Goal: Browse casually

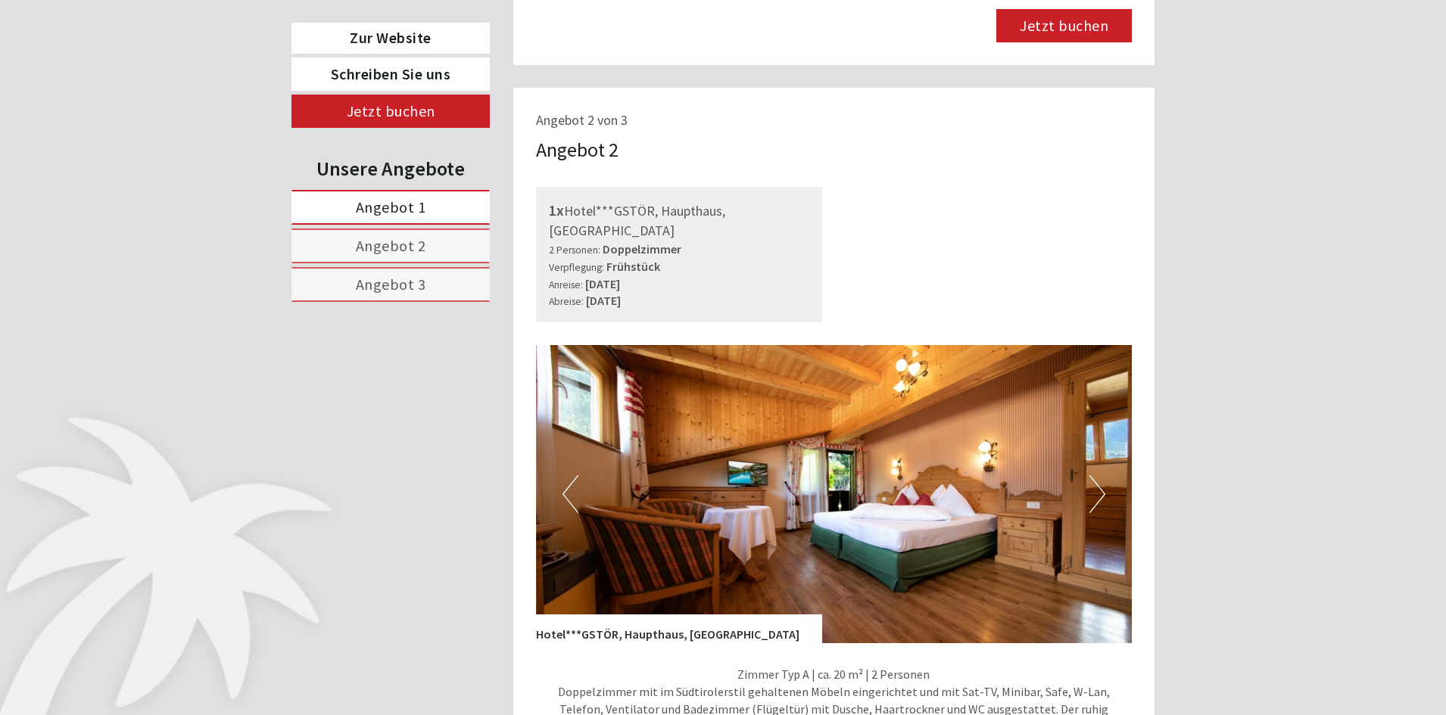
scroll to position [1817, 0]
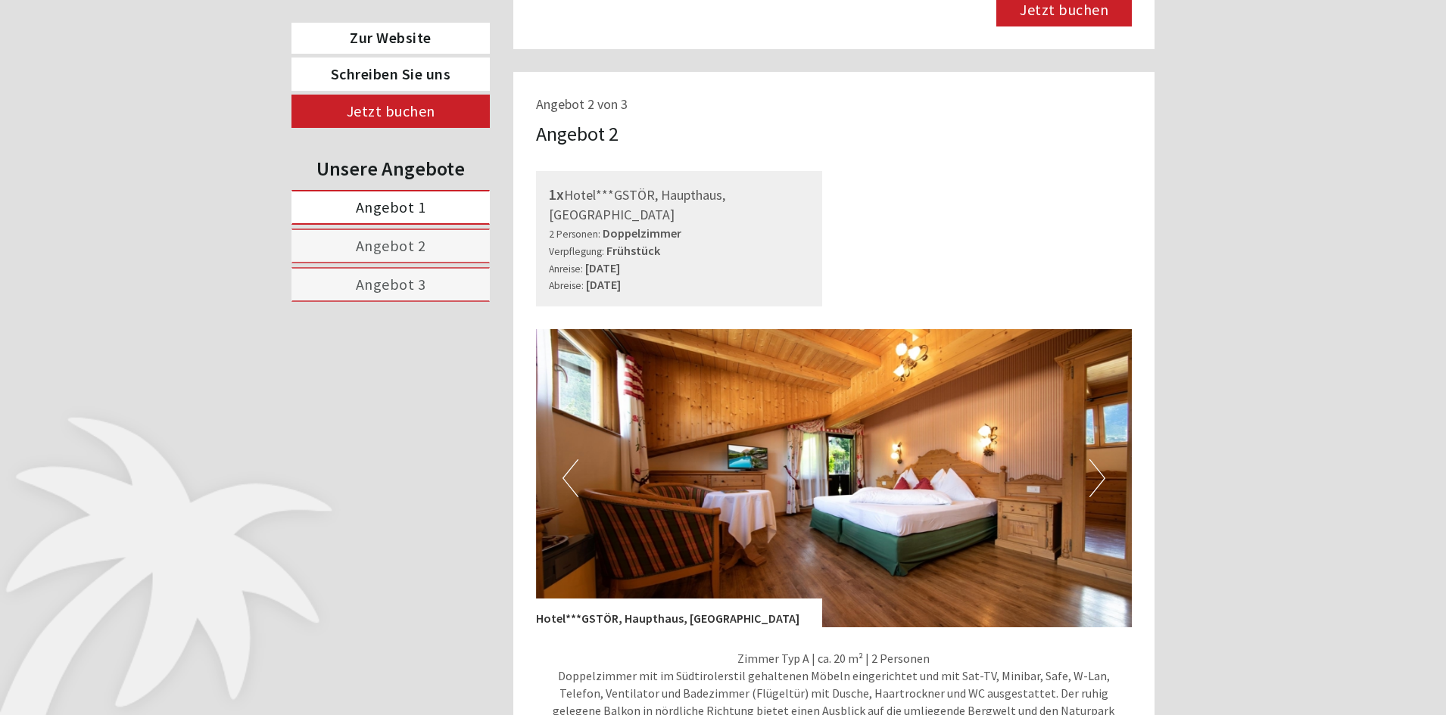
click at [1095, 459] on button "Next" at bounding box center [1097, 478] width 16 height 38
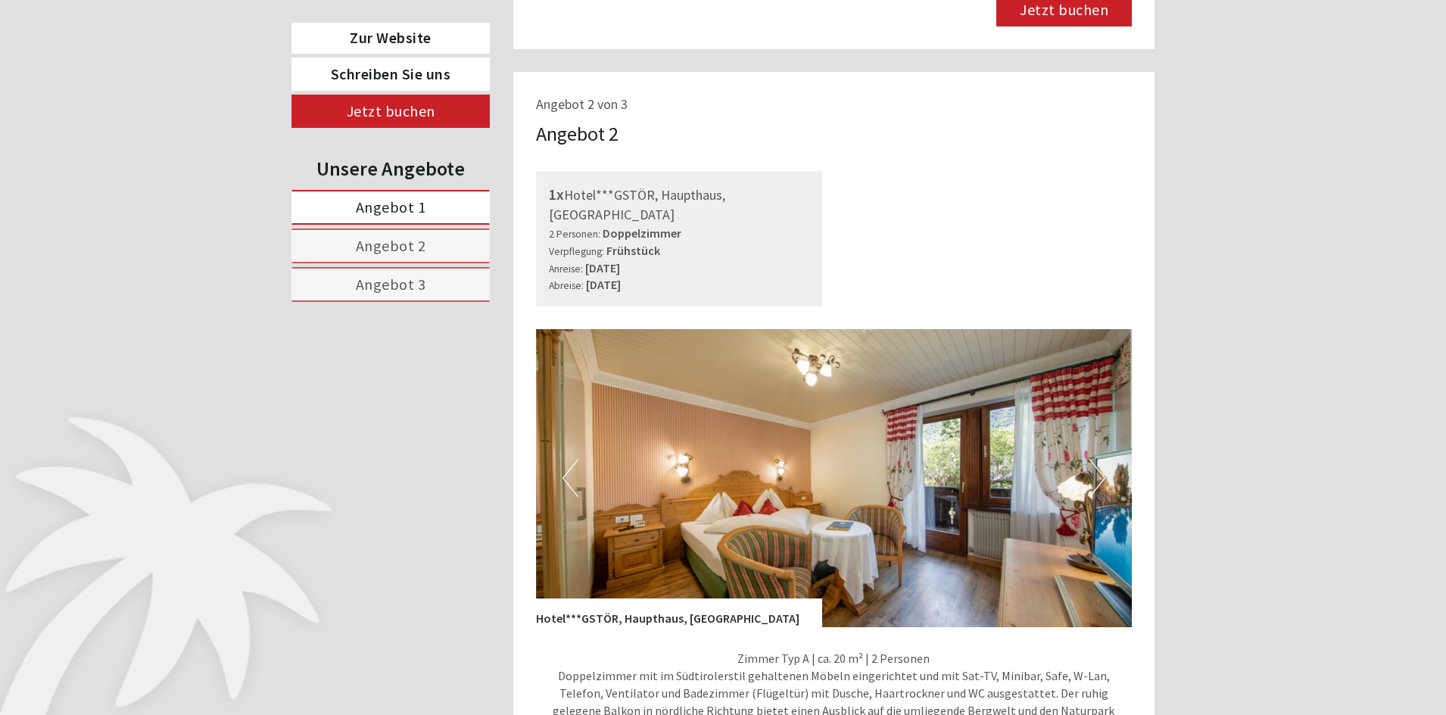
click at [1100, 459] on button "Next" at bounding box center [1097, 478] width 16 height 38
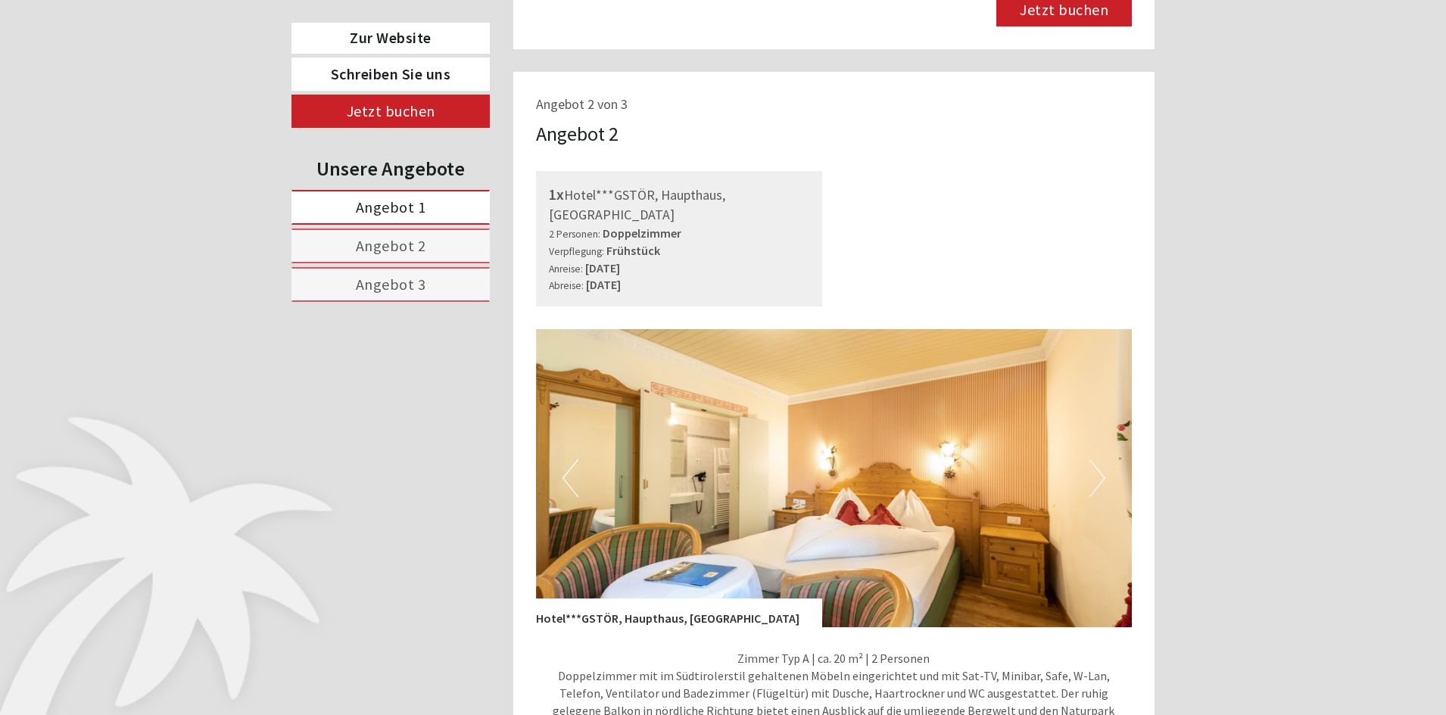
click at [1100, 459] on button "Next" at bounding box center [1097, 478] width 16 height 38
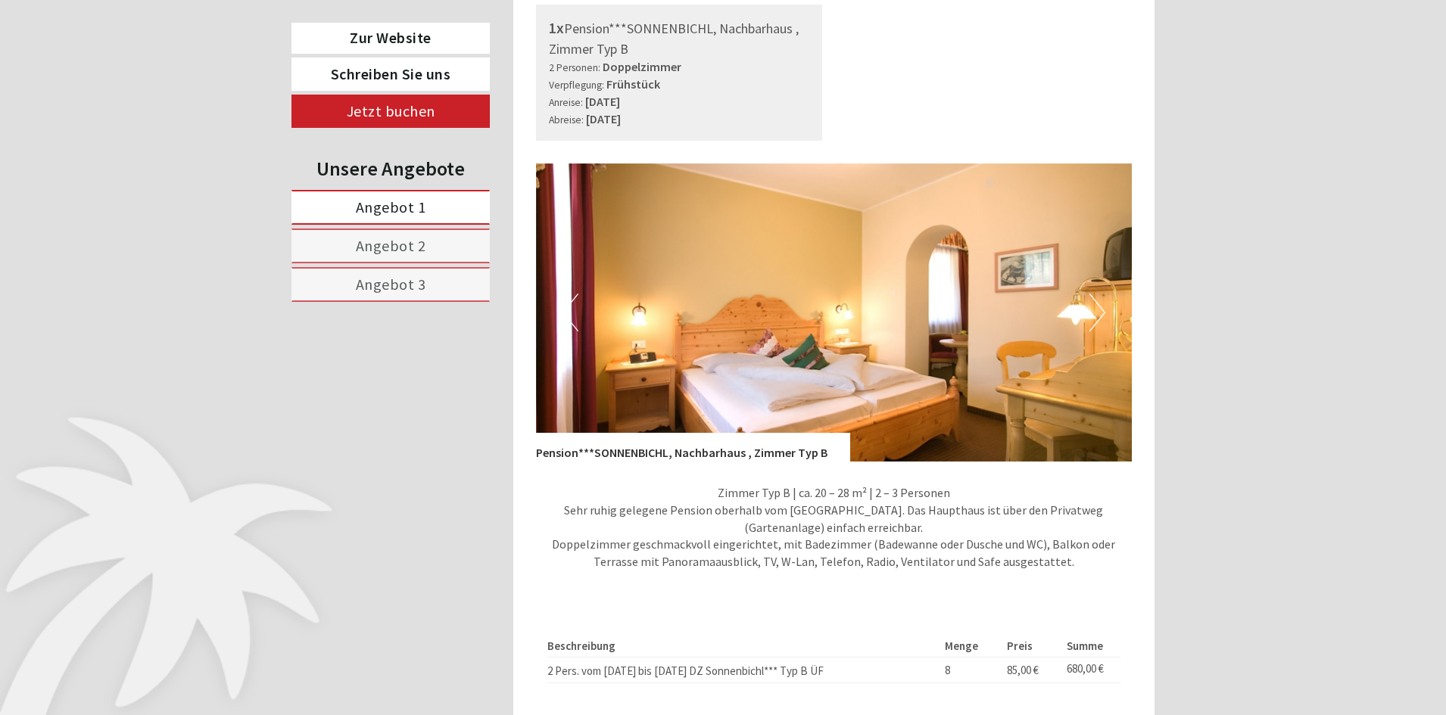
scroll to position [3028, 0]
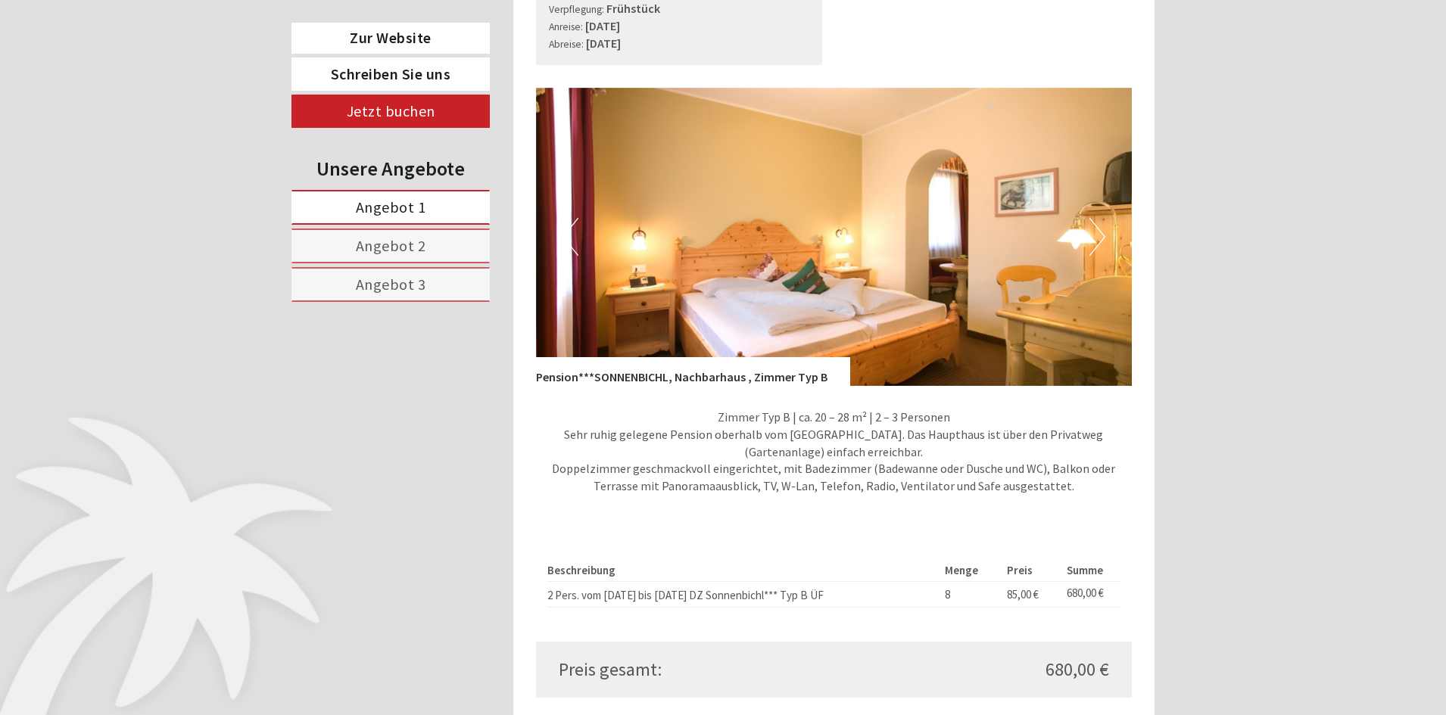
click at [1094, 218] on button "Next" at bounding box center [1097, 237] width 16 height 38
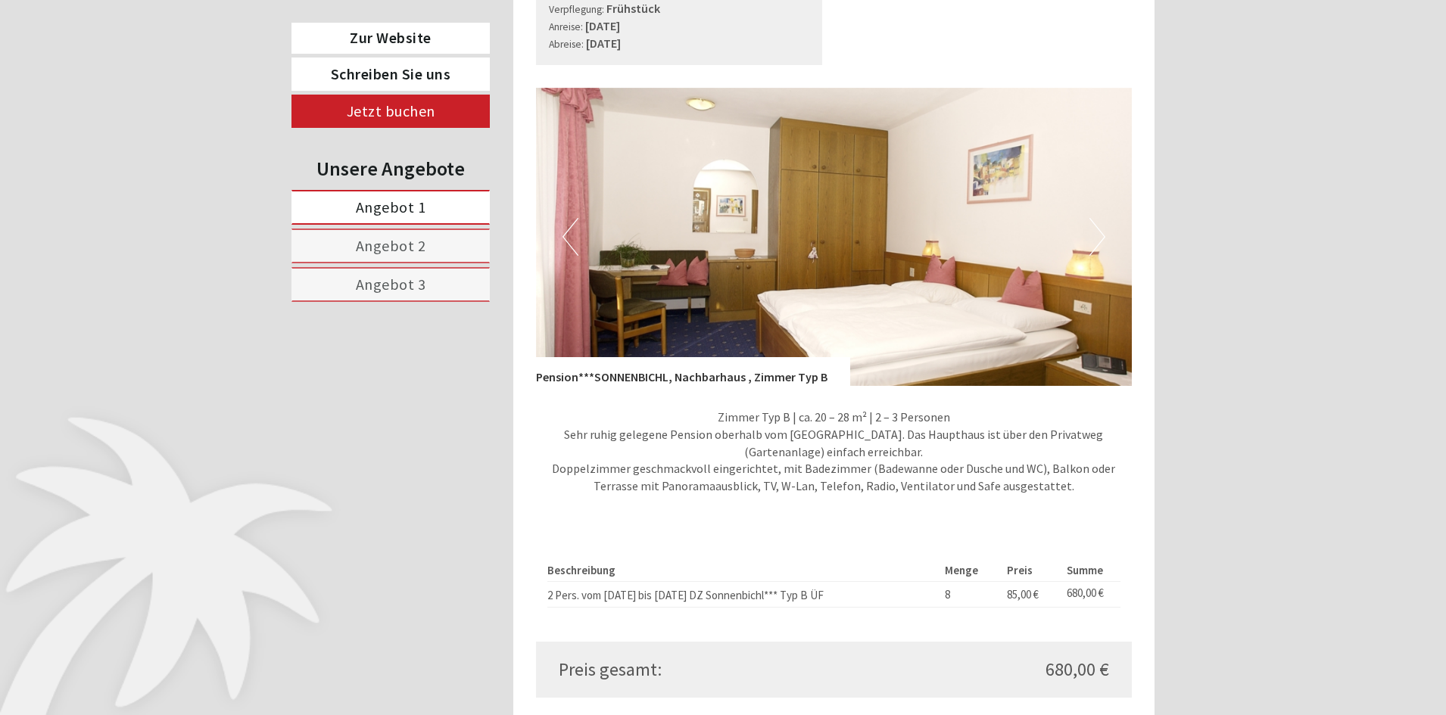
click at [1094, 218] on button "Next" at bounding box center [1097, 237] width 16 height 38
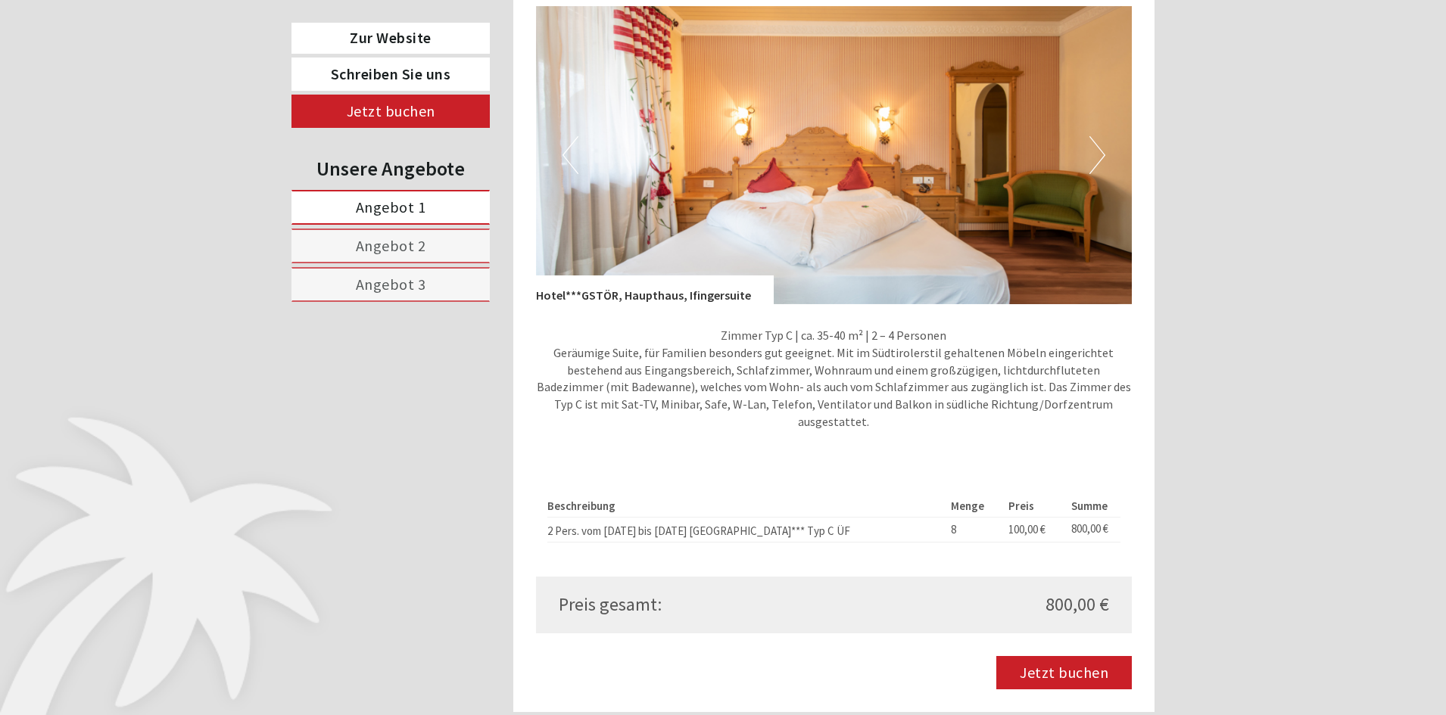
scroll to position [1135, 0]
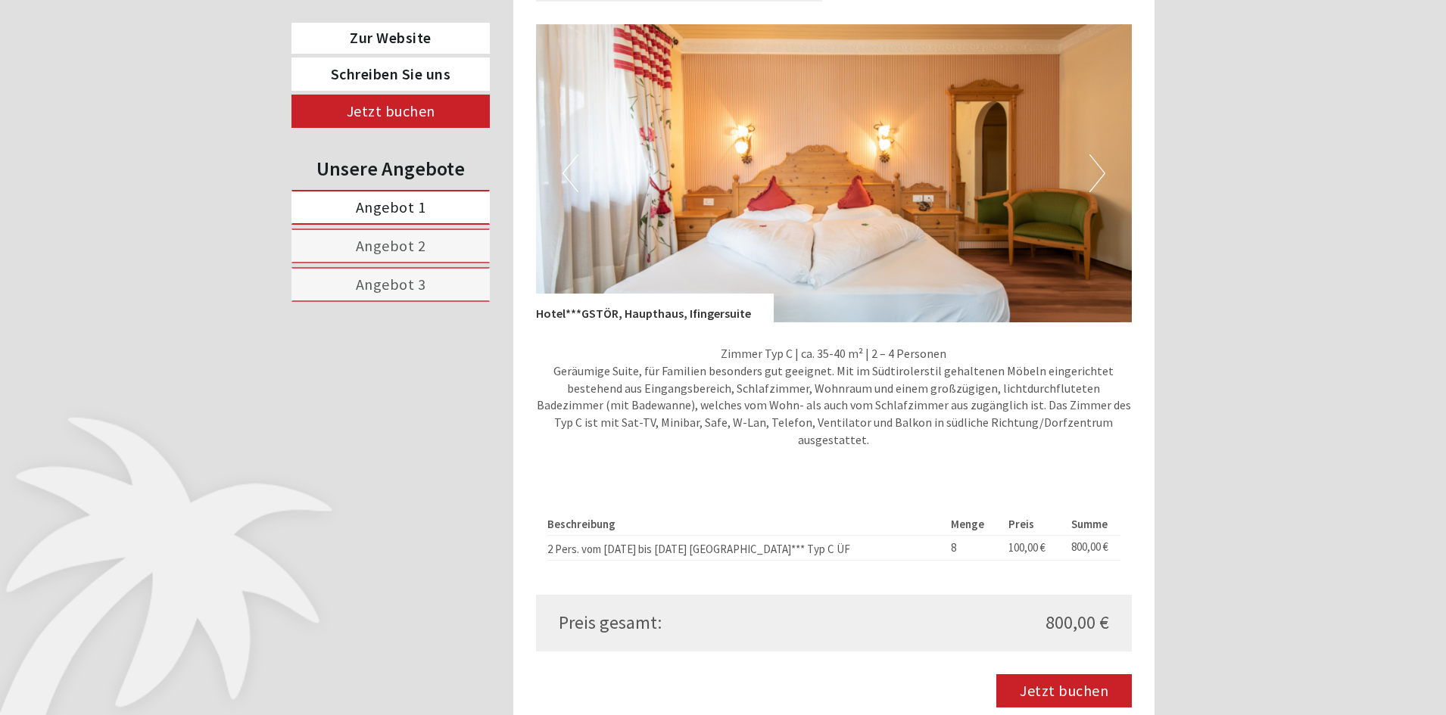
click at [1091, 155] on button "Next" at bounding box center [1097, 173] width 16 height 38
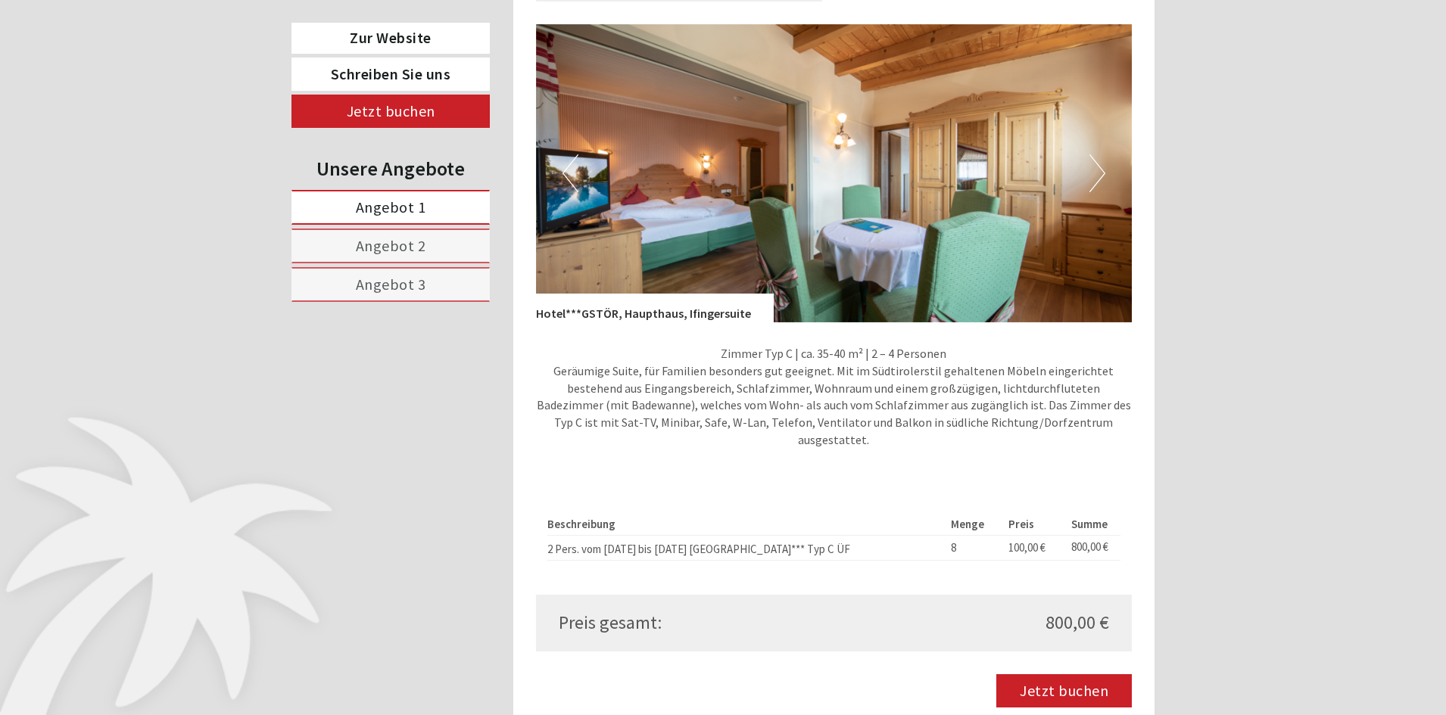
click at [1091, 155] on button "Next" at bounding box center [1097, 173] width 16 height 38
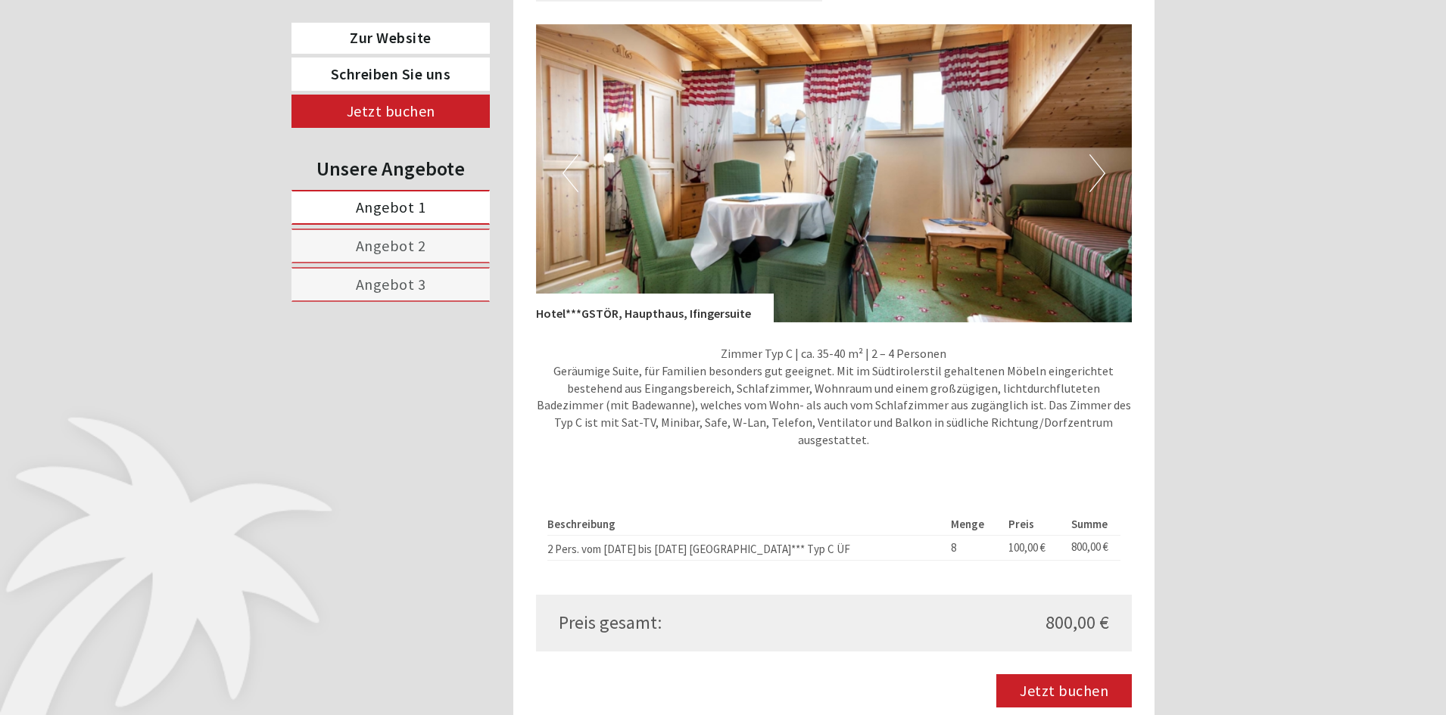
click at [1102, 172] on button "Next" at bounding box center [1097, 173] width 16 height 38
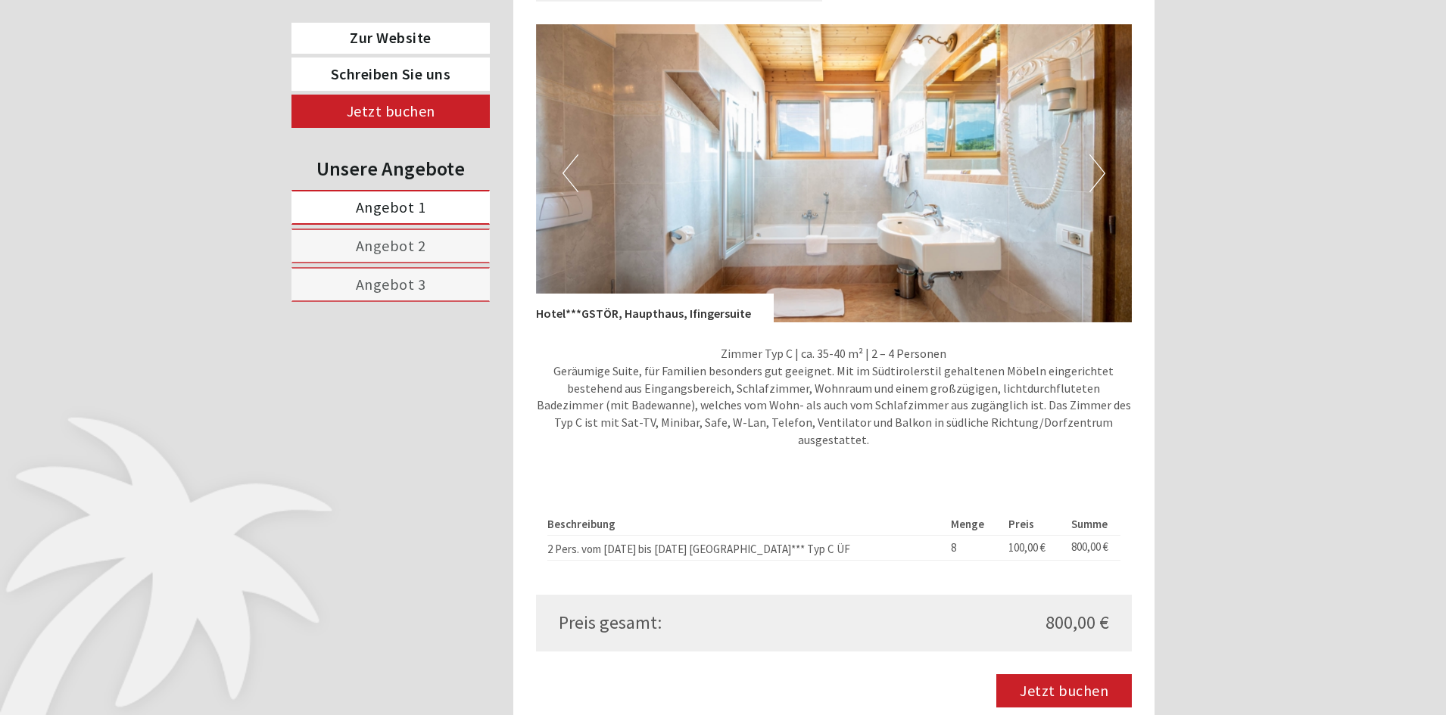
click at [1102, 172] on button "Next" at bounding box center [1097, 173] width 16 height 38
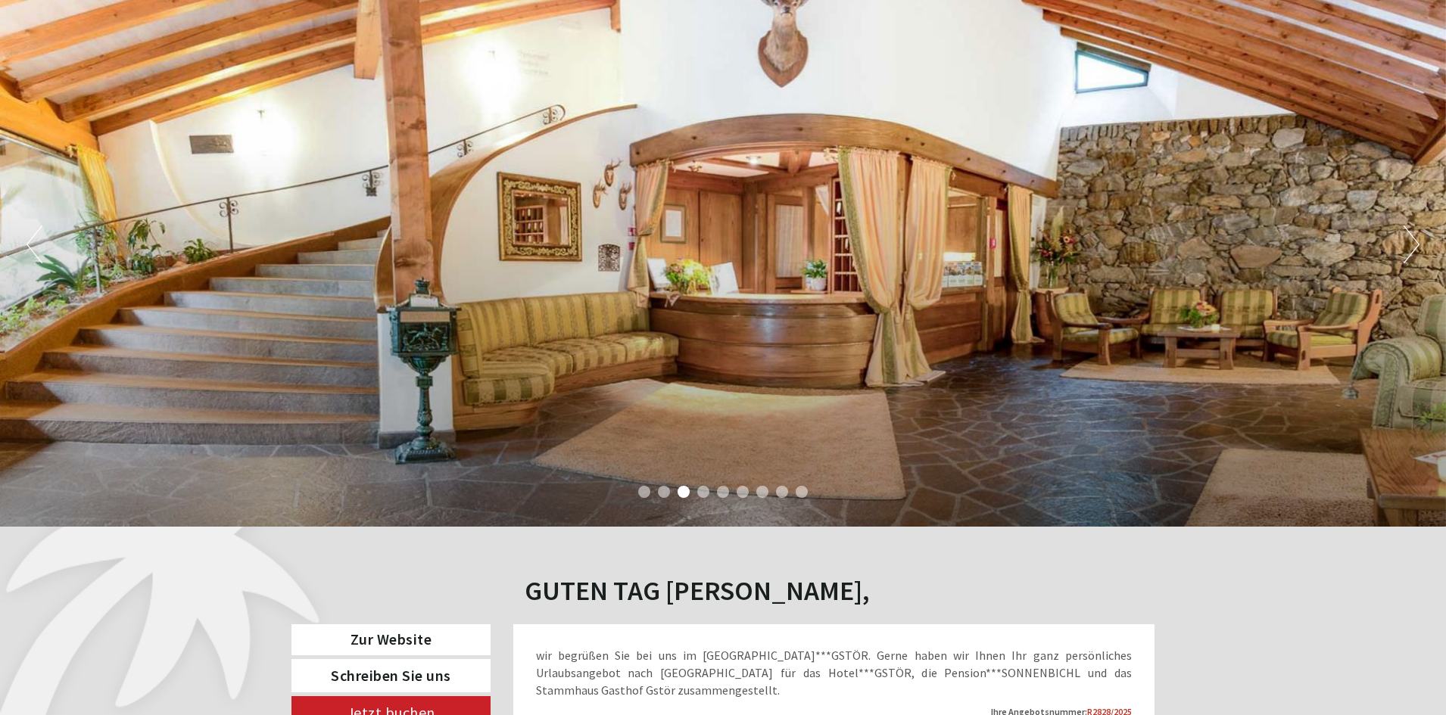
scroll to position [151, 0]
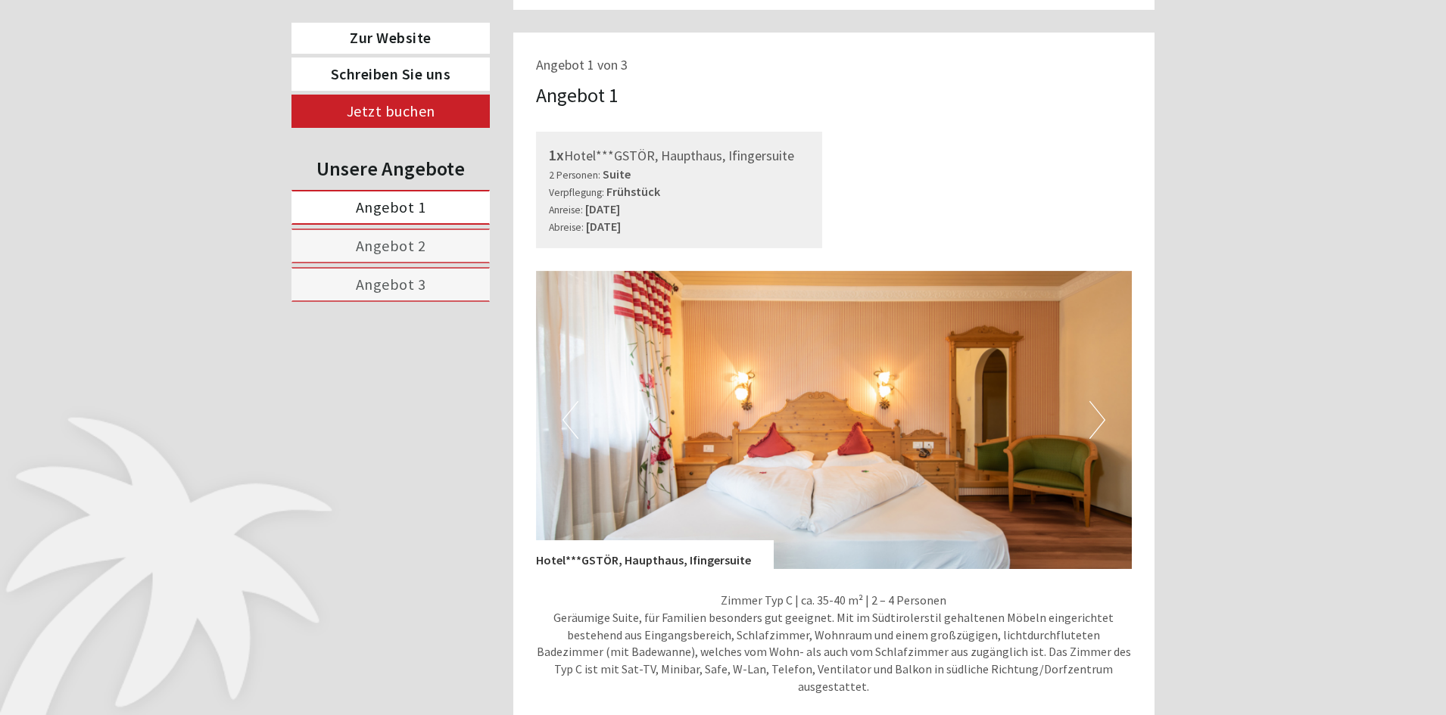
scroll to position [833, 0]
